Goal: Task Accomplishment & Management: Use online tool/utility

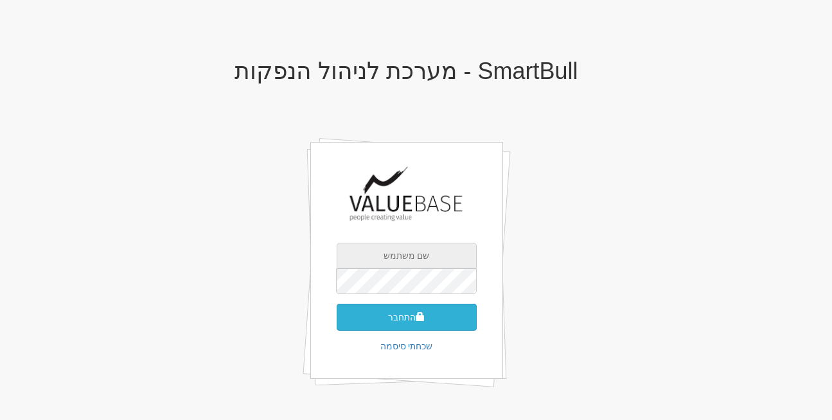
type input "[EMAIL_ADDRESS][DOMAIN_NAME]"
click at [387, 323] on button "התחבר" at bounding box center [407, 317] width 140 height 27
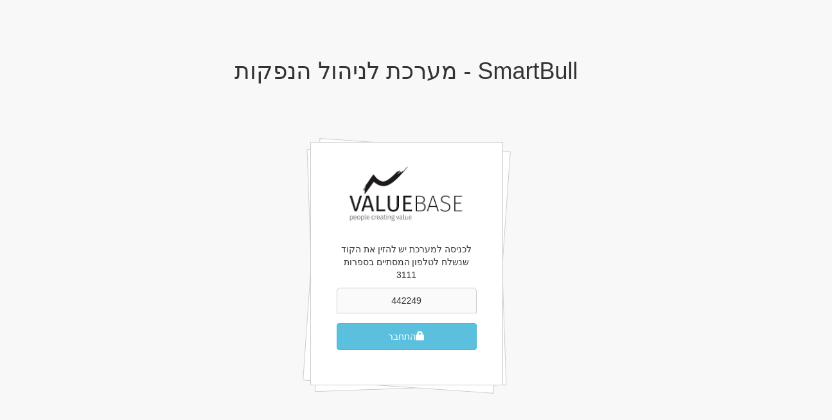
type input "442249"
click at [337, 323] on button "התחבר" at bounding box center [407, 336] width 140 height 27
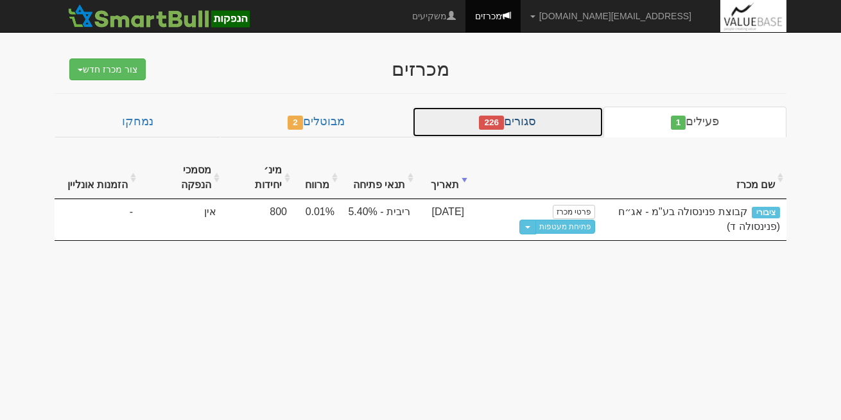
click at [540, 120] on link "סגורים 226" at bounding box center [507, 122] width 191 height 31
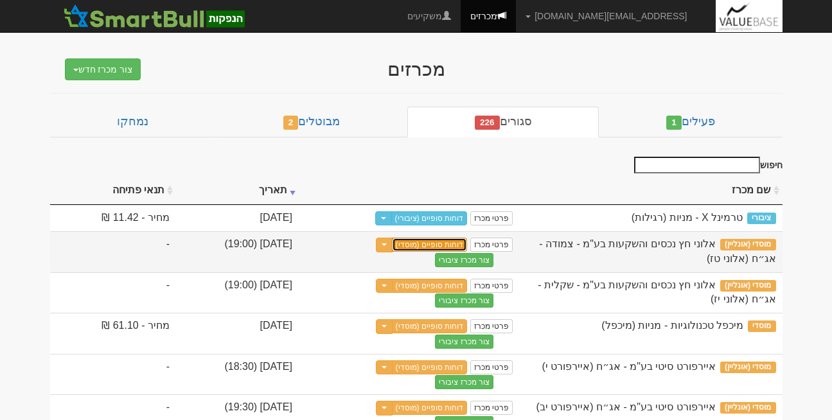
click at [468, 246] on link "דוחות סופיים (מוסדי)" at bounding box center [430, 245] width 76 height 14
